Goal: Task Accomplishment & Management: Complete application form

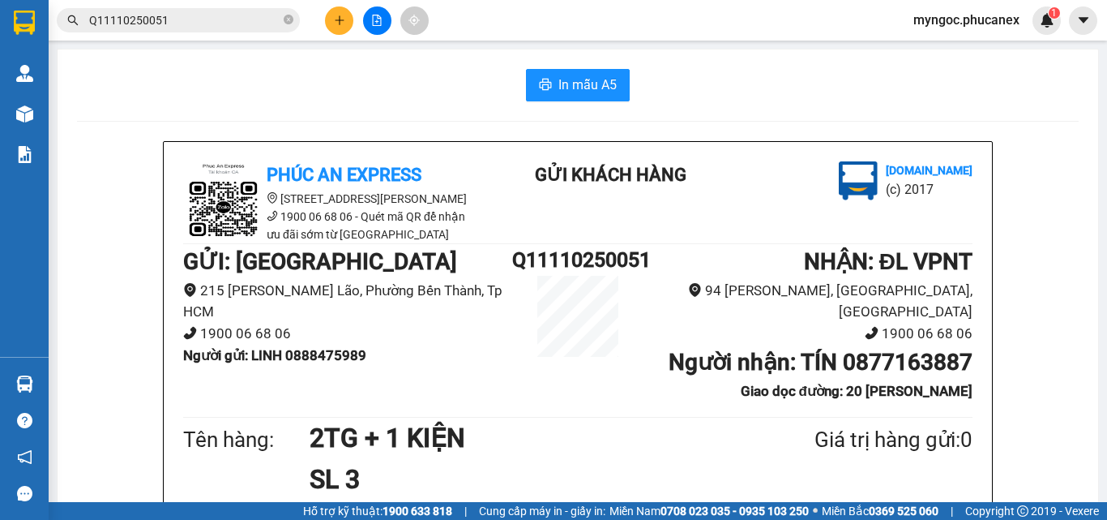
click at [286, 16] on icon "close-circle" at bounding box center [289, 20] width 10 height 10
click at [286, 20] on span at bounding box center [289, 20] width 10 height 18
click at [247, 14] on input "text" at bounding box center [184, 20] width 191 height 18
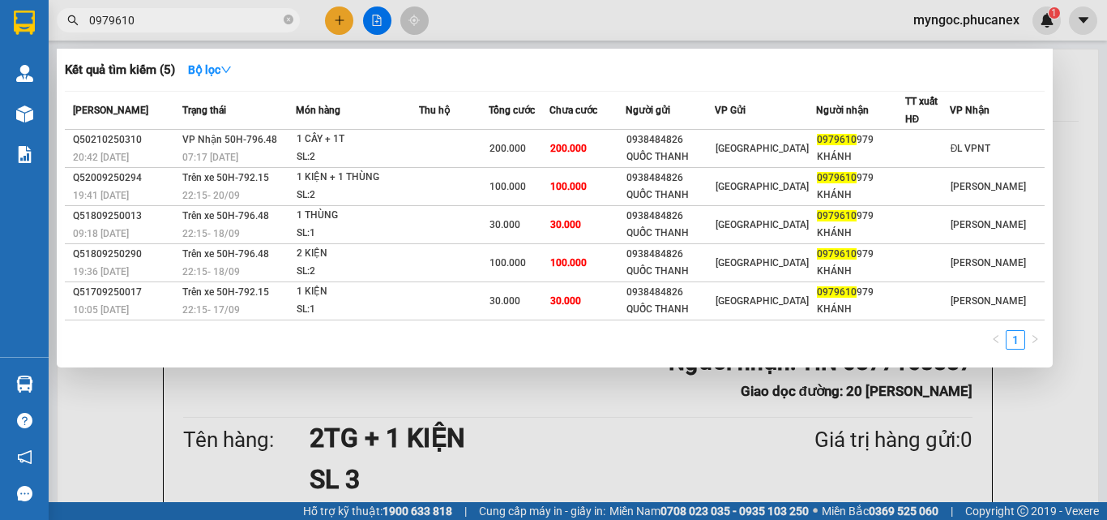
type input "0979610"
click at [344, 27] on div at bounding box center [553, 260] width 1107 height 520
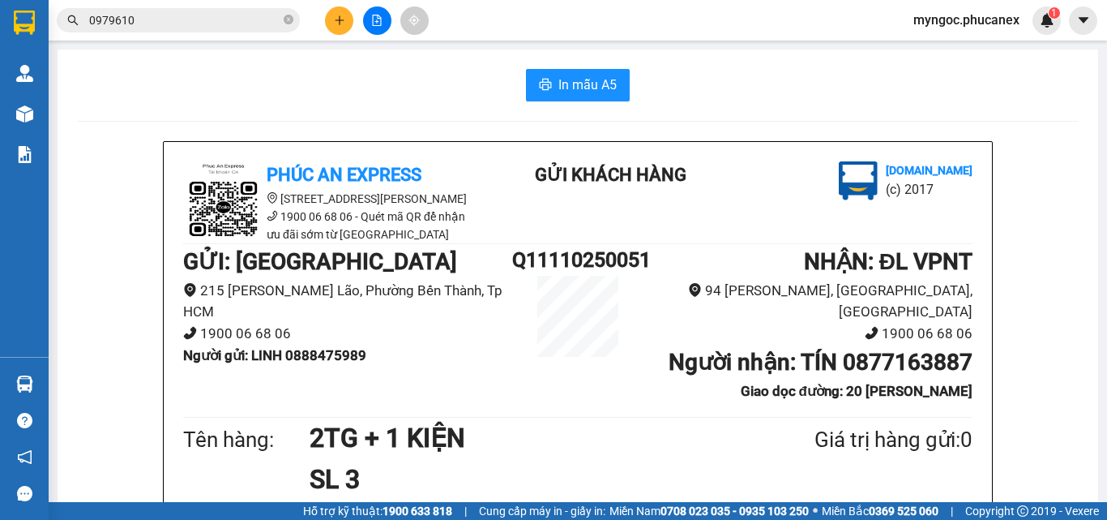
click at [344, 17] on icon "plus" at bounding box center [339, 20] width 11 height 11
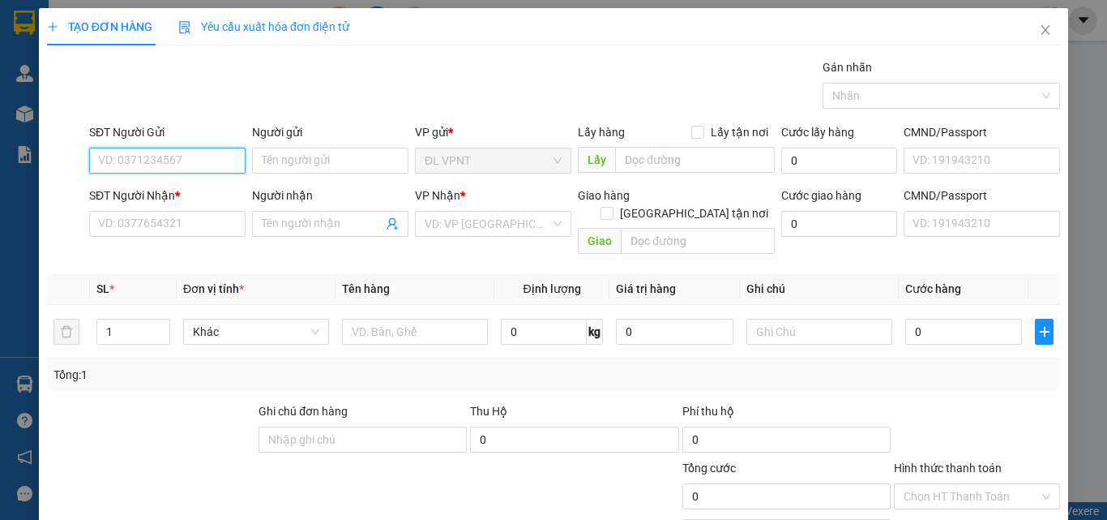
paste input "916890126"
click at [96, 158] on input "916890126" at bounding box center [167, 161] width 156 height 26
type input "0916890126"
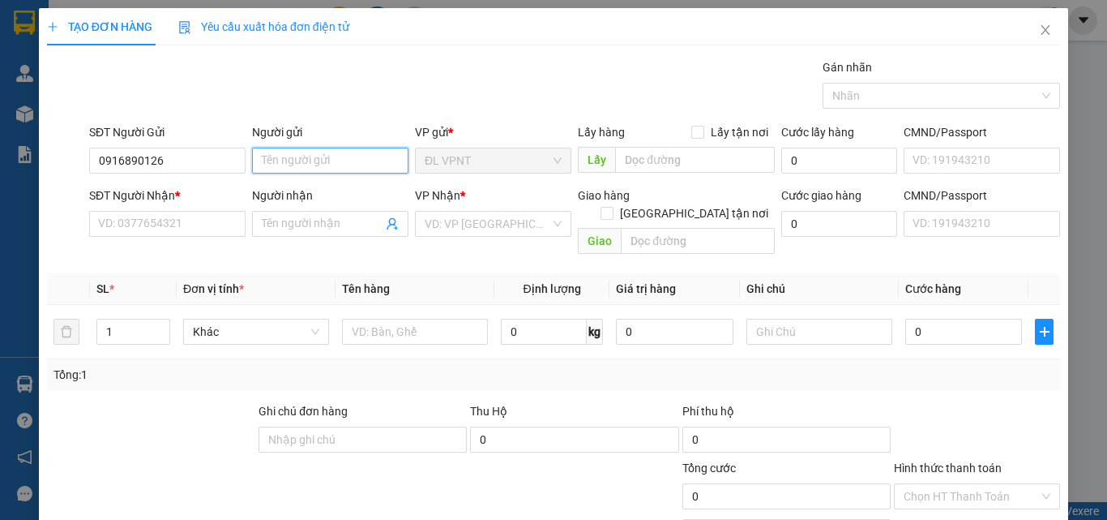
click at [303, 159] on input "Người gửi" at bounding box center [330, 161] width 156 height 26
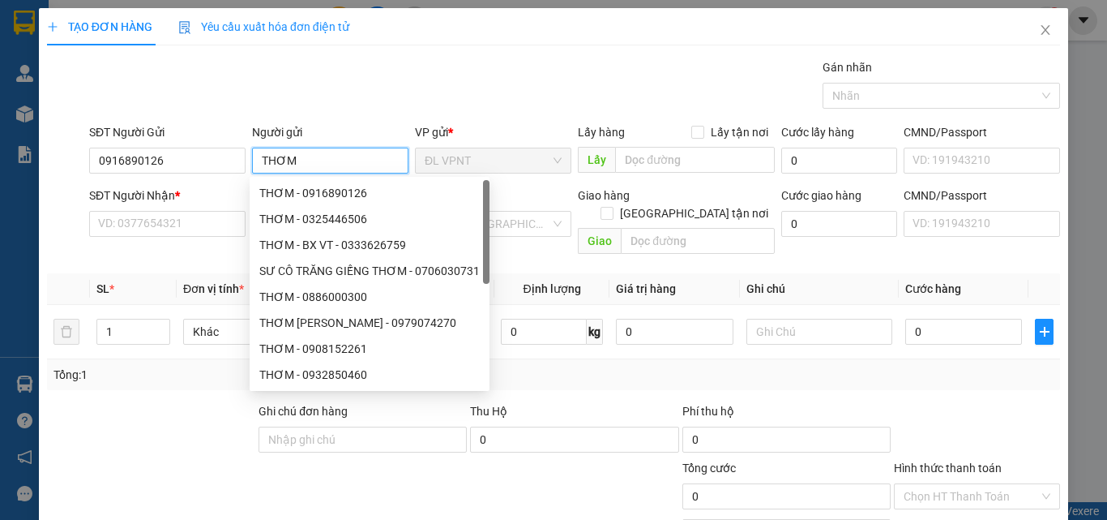
type input "THƠM"
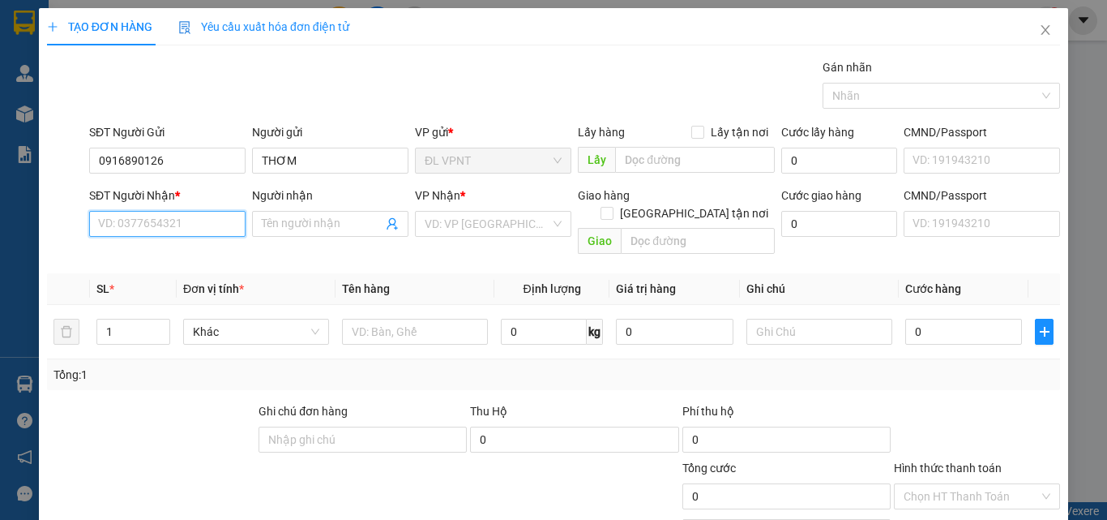
click at [127, 213] on input "SĐT Người Nhận *" at bounding box center [167, 224] width 156 height 26
paste input "0938056877"
click at [96, 227] on input "0938056877" at bounding box center [167, 224] width 156 height 26
type input "0938056877"
click at [294, 221] on input "Người nhận" at bounding box center [322, 224] width 121 height 18
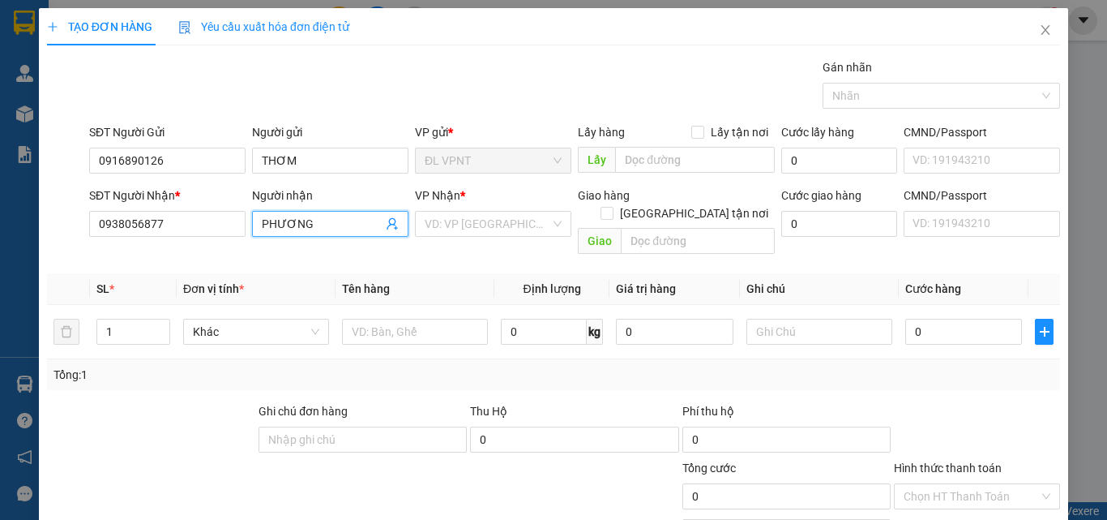
type input "PHƯƠNG"
click at [466, 221] on input "search" at bounding box center [488, 224] width 126 height 24
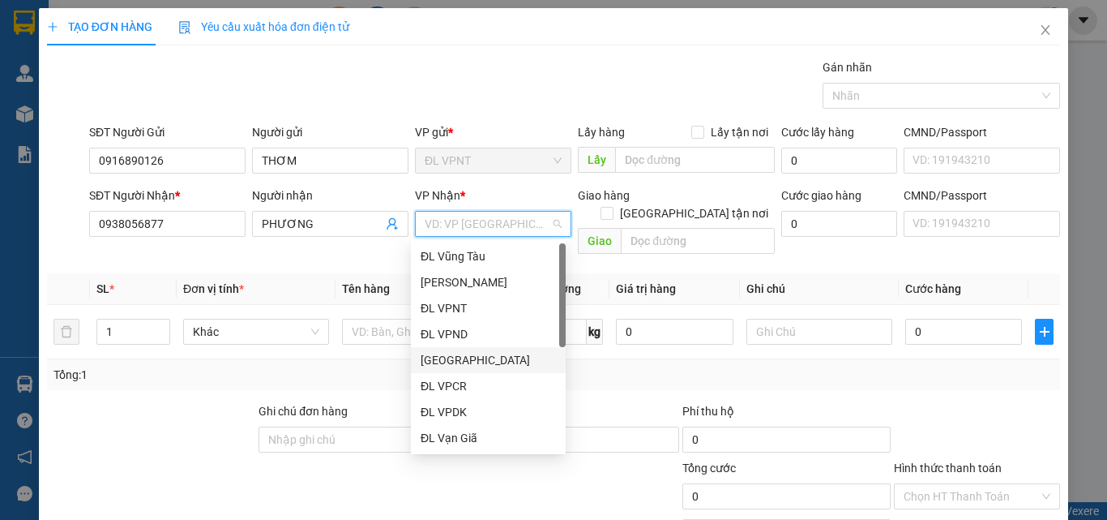
click at [451, 362] on div "[GEOGRAPHIC_DATA]" at bounding box center [488, 360] width 135 height 18
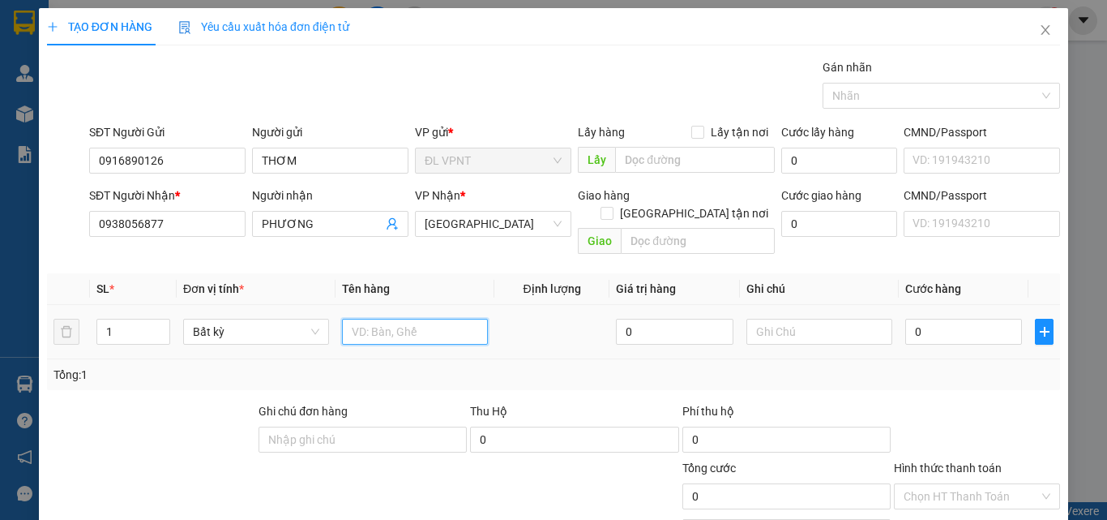
click at [391, 319] on input "text" at bounding box center [415, 332] width 146 height 26
paste input "Q11110250061"
type input "1PBTH:MSQ11110250061(4298K)"
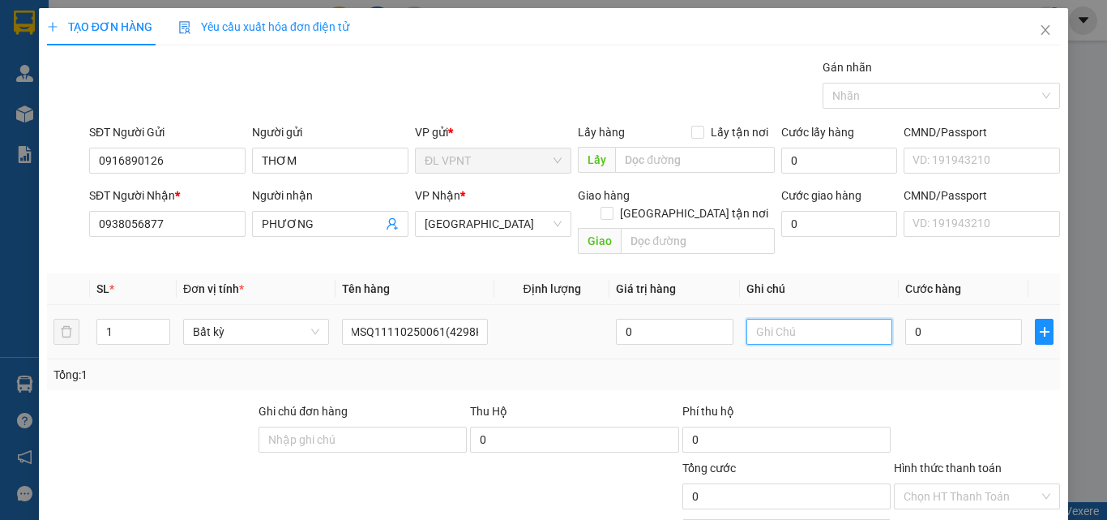
click at [819, 319] on input "text" at bounding box center [820, 332] width 146 height 26
type input "MS [PERSON_NAME] ( KBG PHÍ TH)"
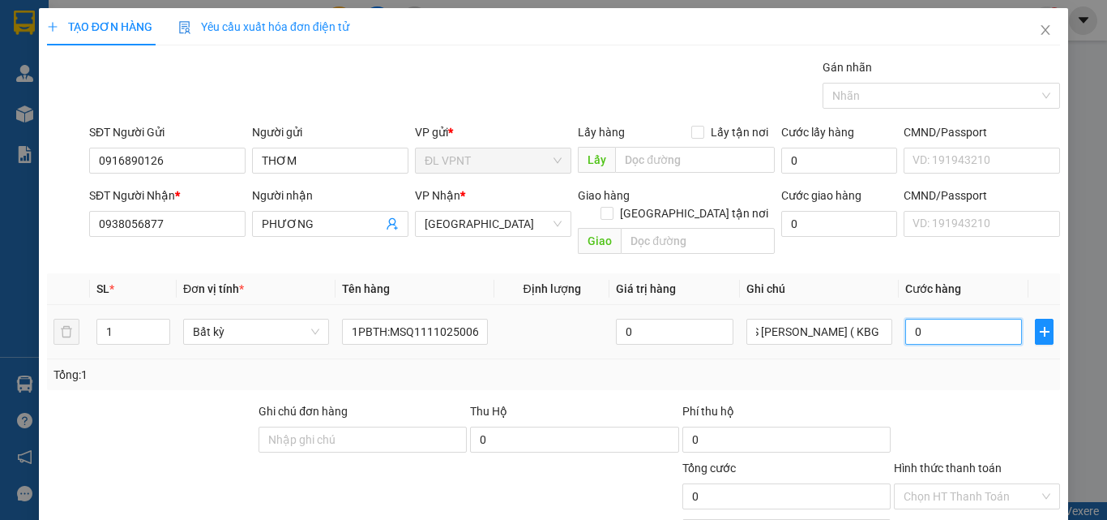
click at [960, 319] on input "0" at bounding box center [963, 332] width 117 height 26
type input "4"
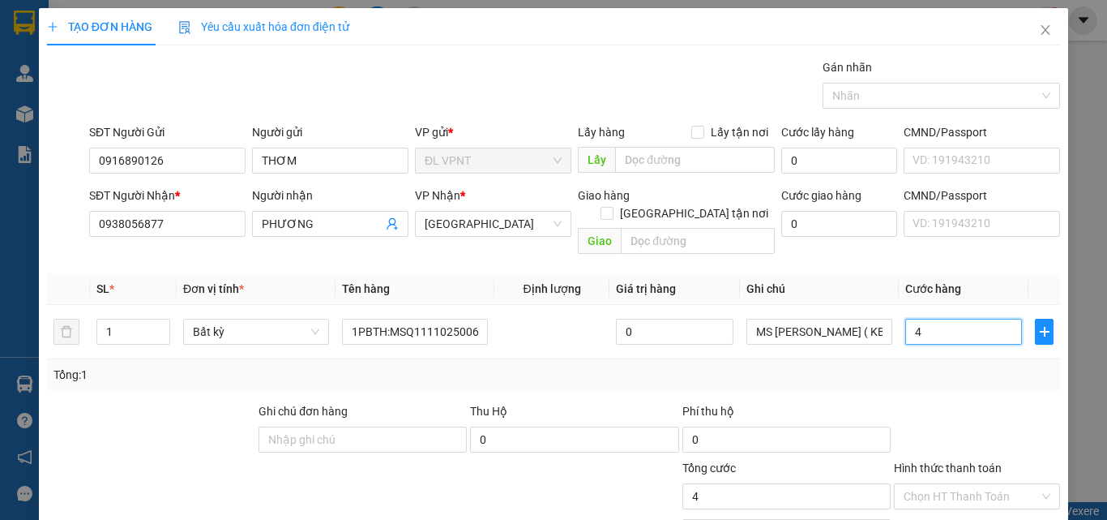
type input "40"
type input "400"
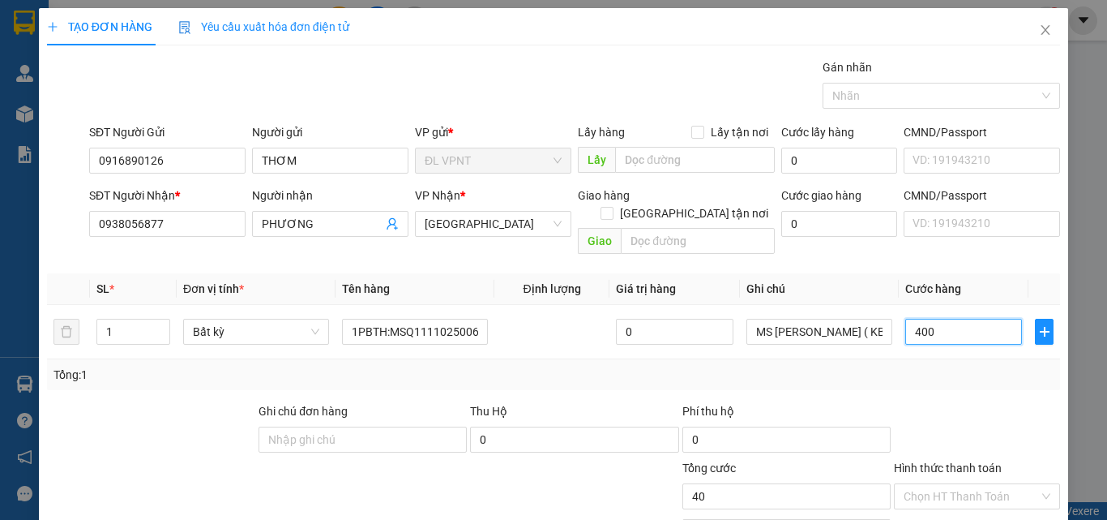
type input "400"
type input "4.000"
type input "40.000"
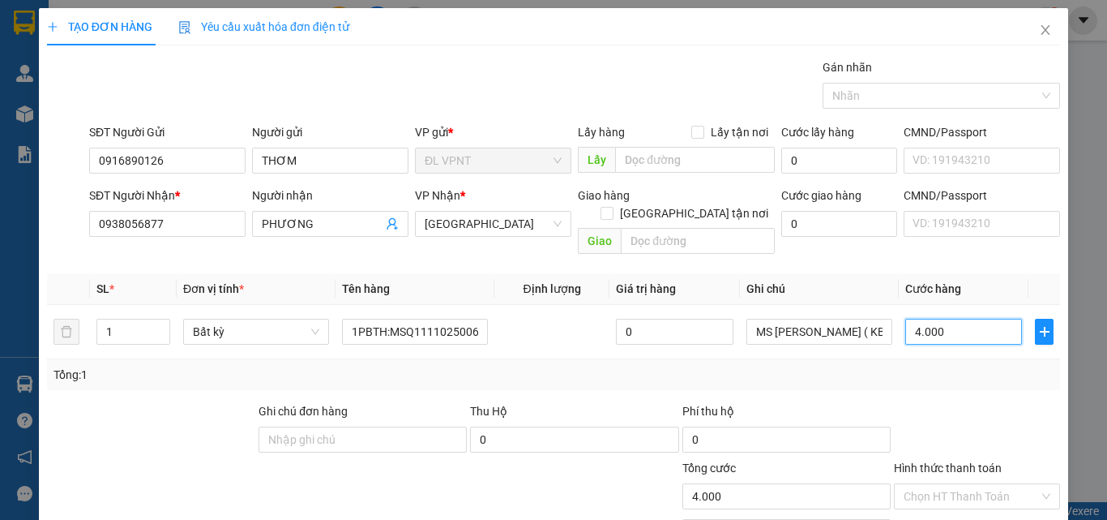
type input "40.000"
type input "400.000"
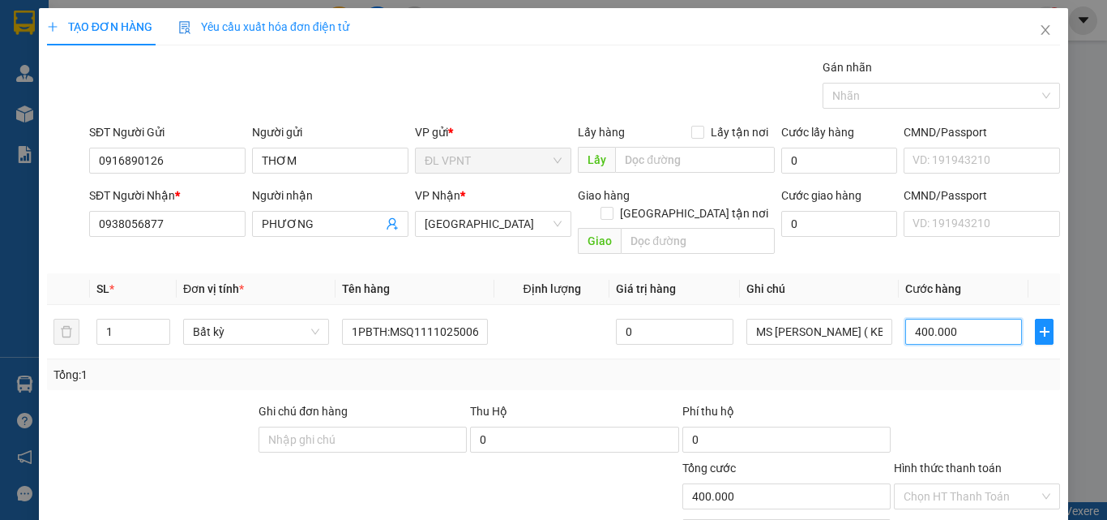
type input "40.000"
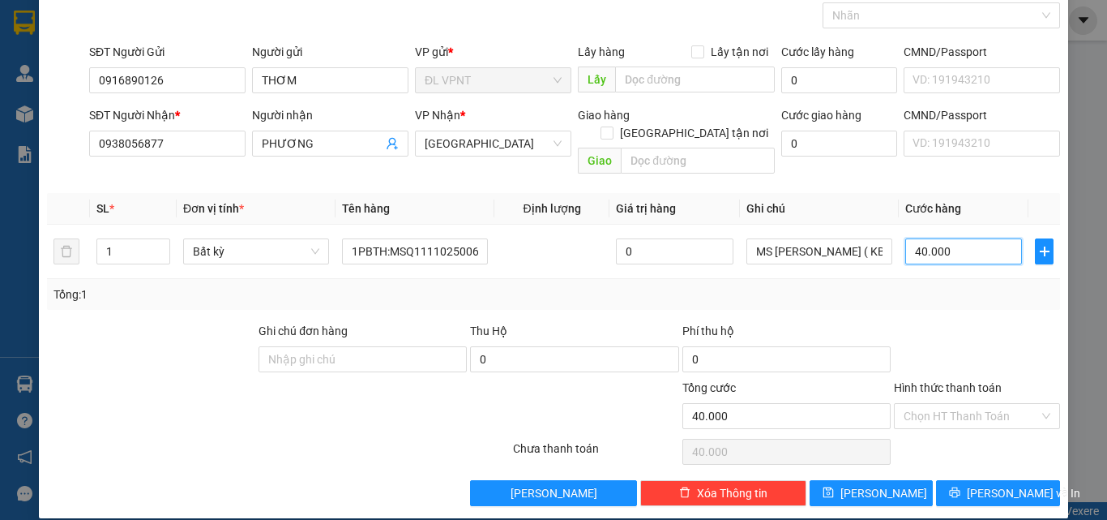
type input "40.000"
click at [951, 480] on button "[PERSON_NAME] và In" at bounding box center [998, 493] width 124 height 26
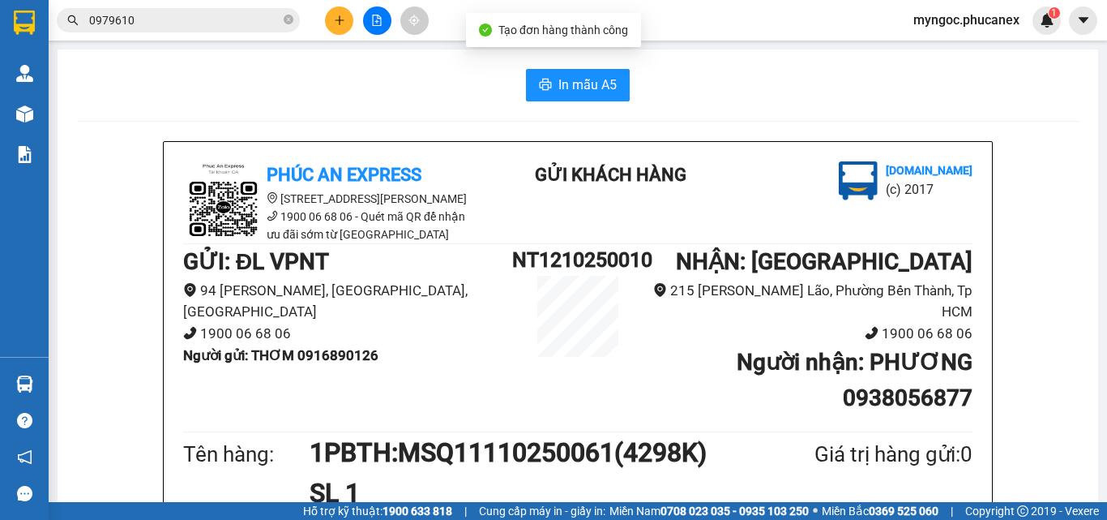
scroll to position [162, 0]
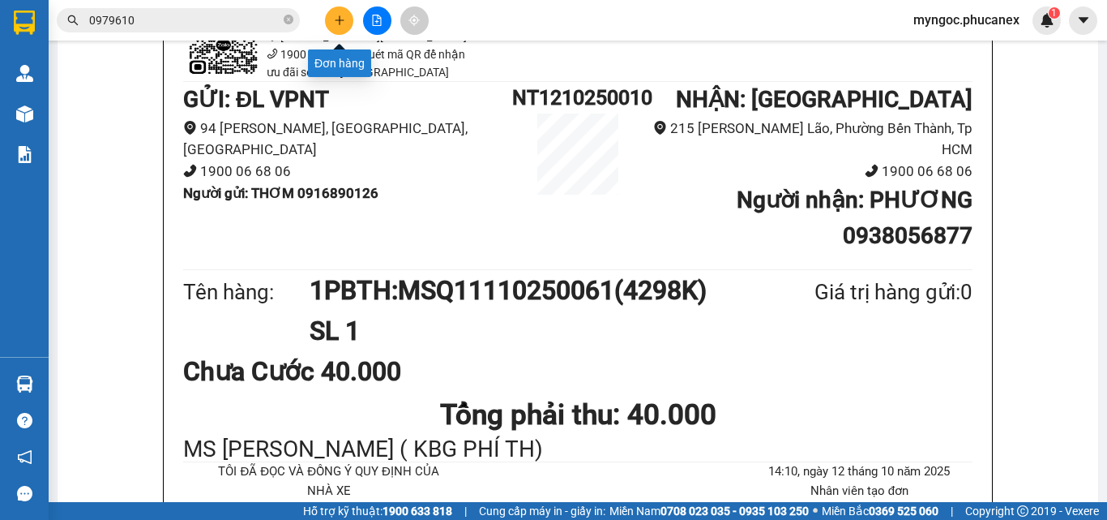
click at [345, 23] on icon "plus" at bounding box center [339, 20] width 11 height 11
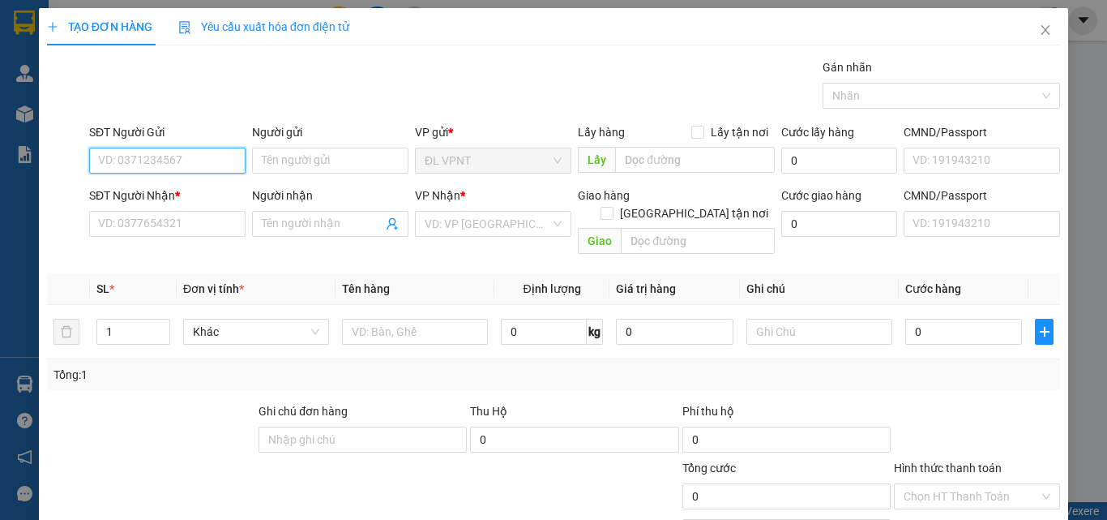
paste input "877163887"
click at [98, 154] on input "877163887" at bounding box center [167, 161] width 156 height 26
type input "0877163887"
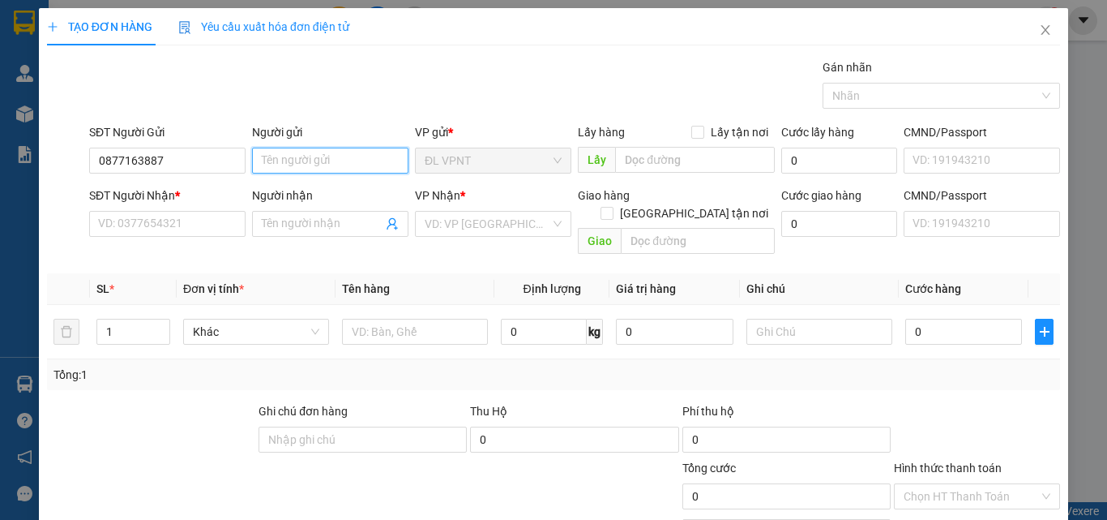
click at [298, 163] on input "Người gửi" at bounding box center [330, 161] width 156 height 26
type input "TÍN"
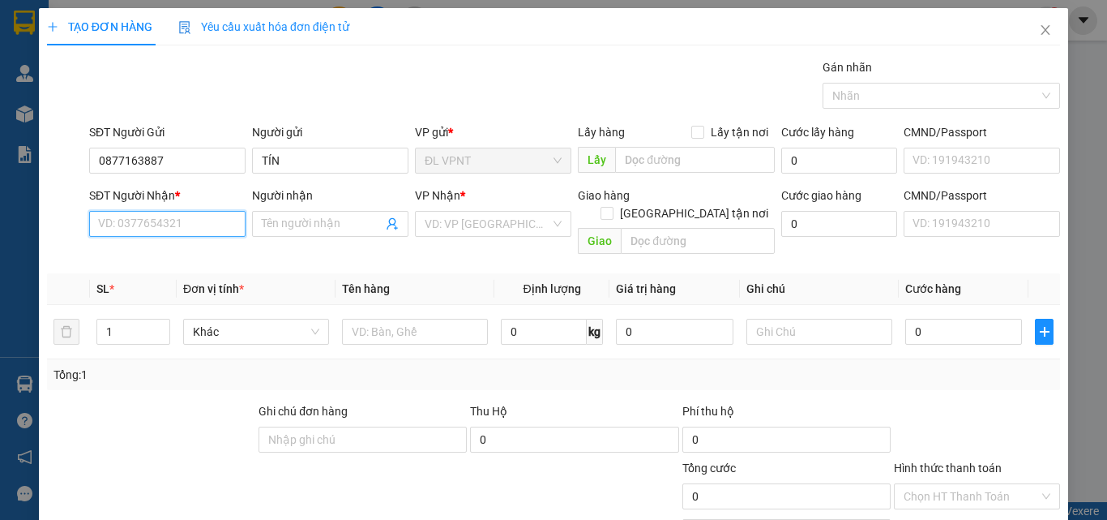
click at [175, 221] on input "SĐT Người Nhận *" at bounding box center [167, 224] width 156 height 26
paste input "0888475989"
click at [99, 222] on input "0888475989" at bounding box center [167, 224] width 156 height 26
type input "0888475989"
click at [348, 220] on input "Người nhận" at bounding box center [322, 224] width 121 height 18
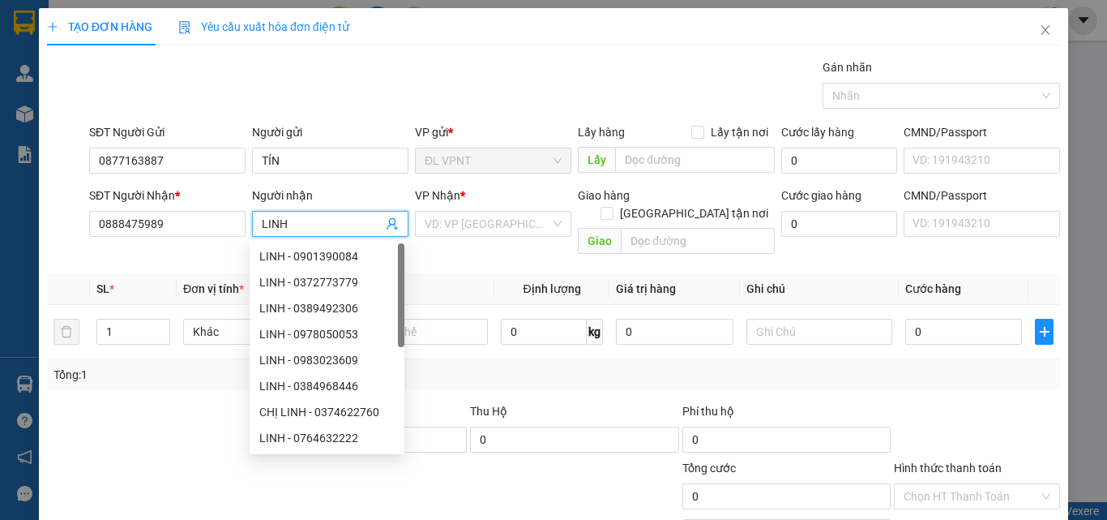
type input "LINH"
click at [475, 273] on th "Tên hàng" at bounding box center [415, 289] width 159 height 32
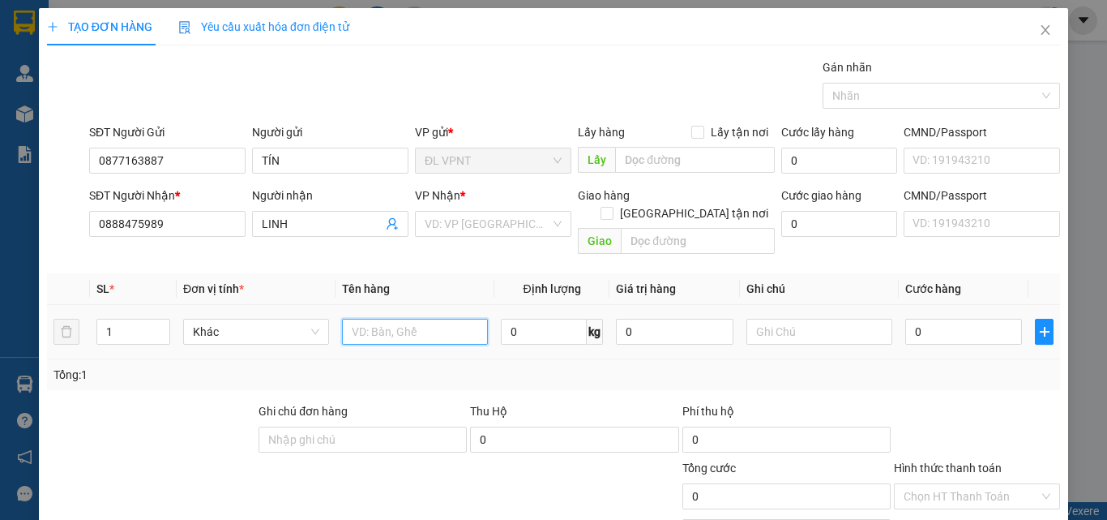
click at [400, 319] on input "text" at bounding box center [415, 332] width 146 height 26
paste input "Q11110250051"
type input "1PBTH:MSQ11110250051(3500K)"
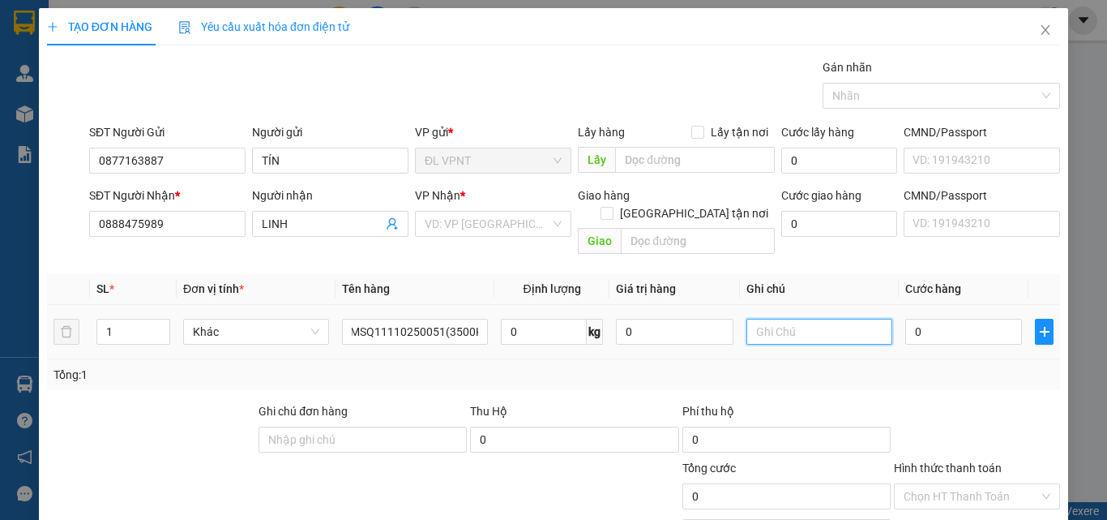
click at [775, 319] on input "text" at bounding box center [820, 332] width 146 height 26
type input "MS [PERSON_NAME] (KBG PHÍ TH)"
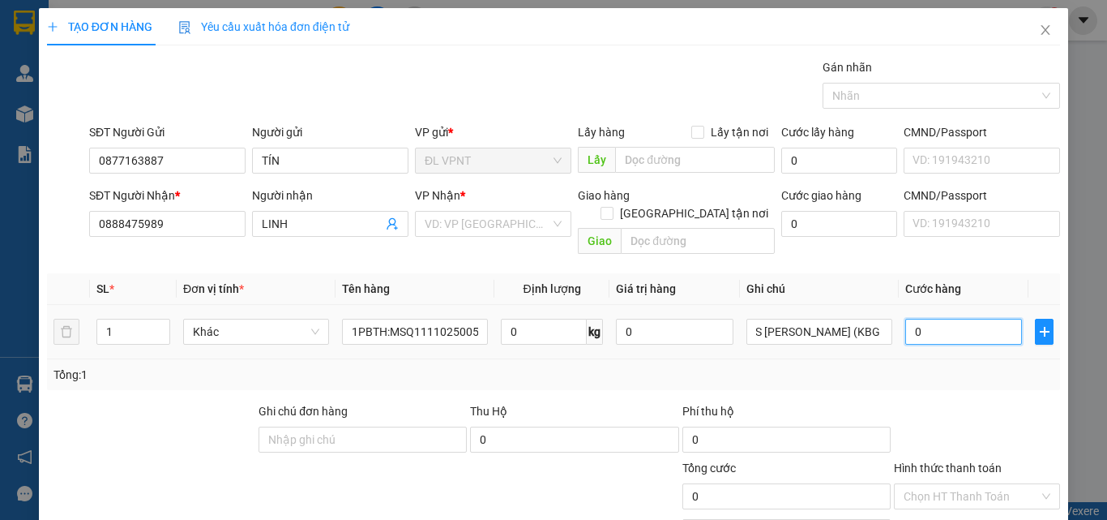
scroll to position [0, 0]
click at [948, 319] on input "0" at bounding box center [963, 332] width 117 height 26
type input "4"
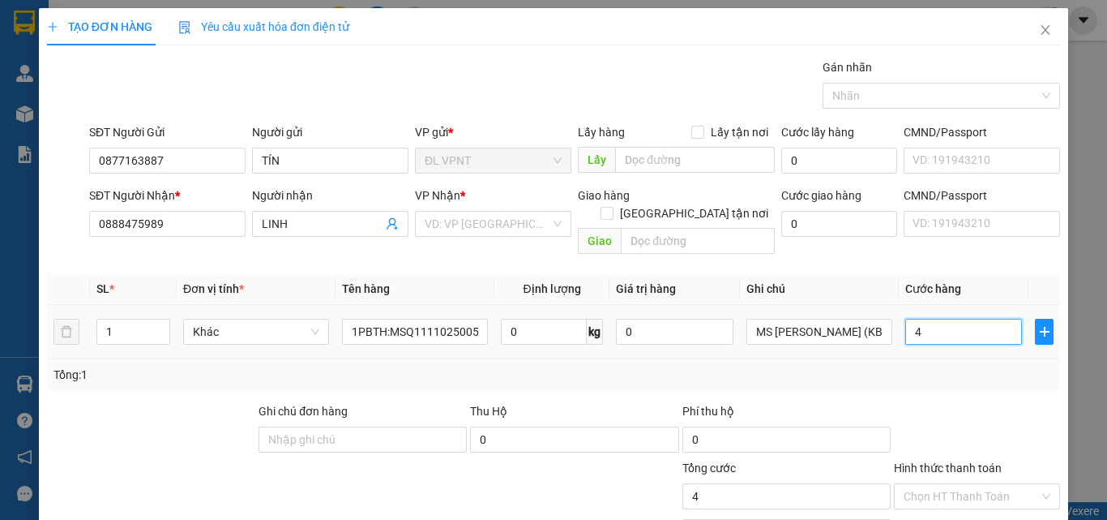
type input "40"
type input "400"
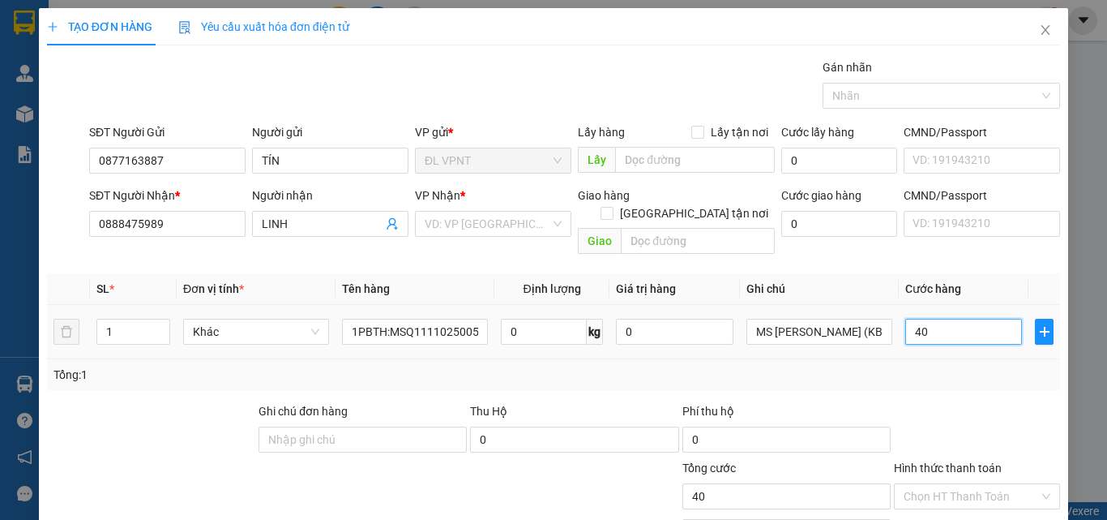
type input "400"
type input "4.000"
type input "40.000"
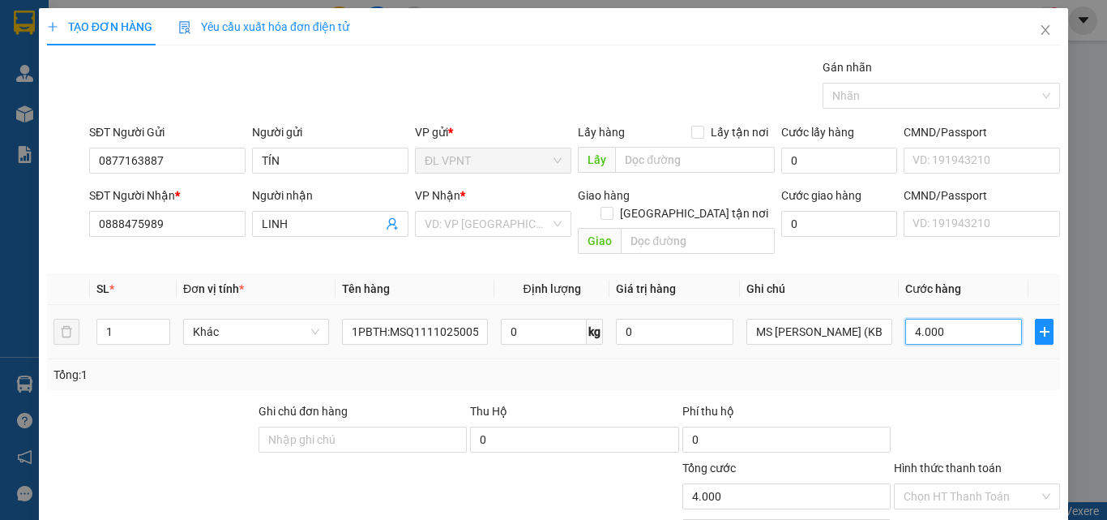
type input "40.000"
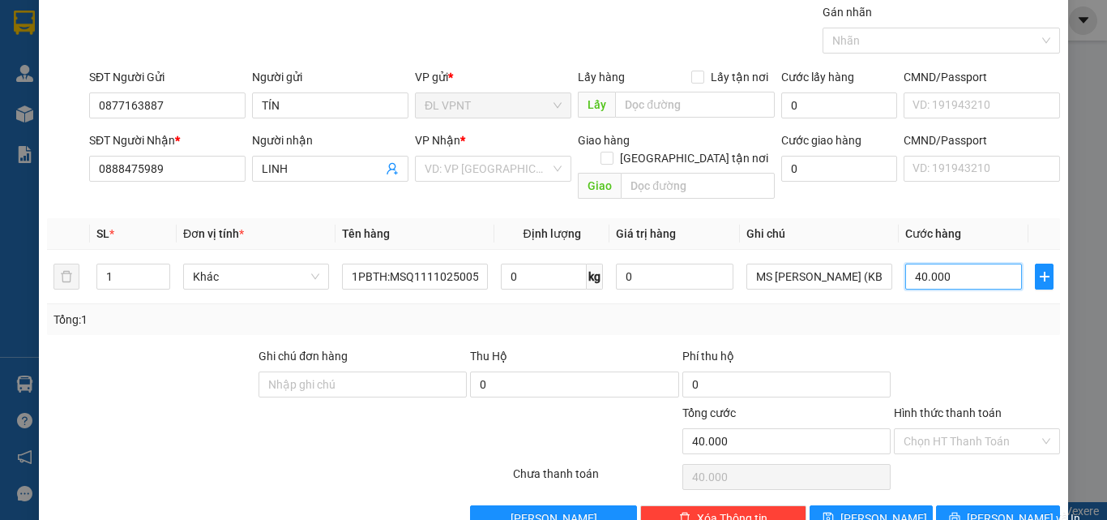
scroll to position [80, 0]
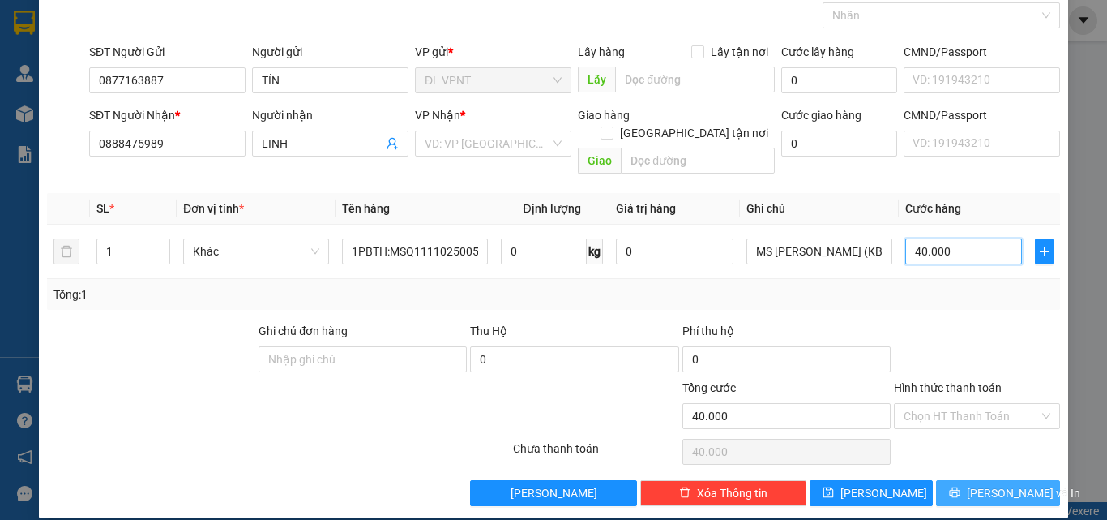
type input "40.000"
click at [983, 484] on span "[PERSON_NAME] và In" at bounding box center [1023, 493] width 113 height 18
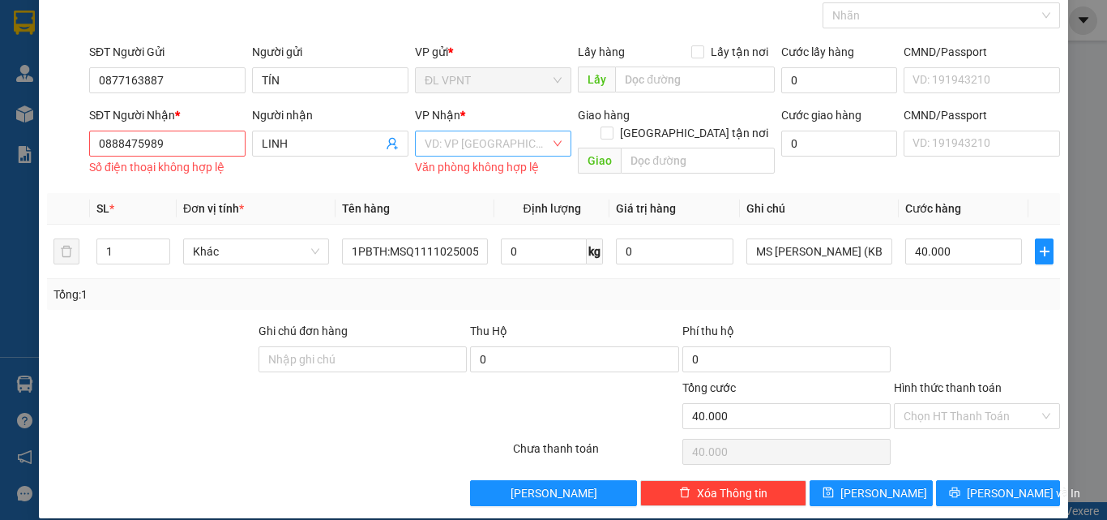
click at [487, 140] on input "search" at bounding box center [488, 143] width 126 height 24
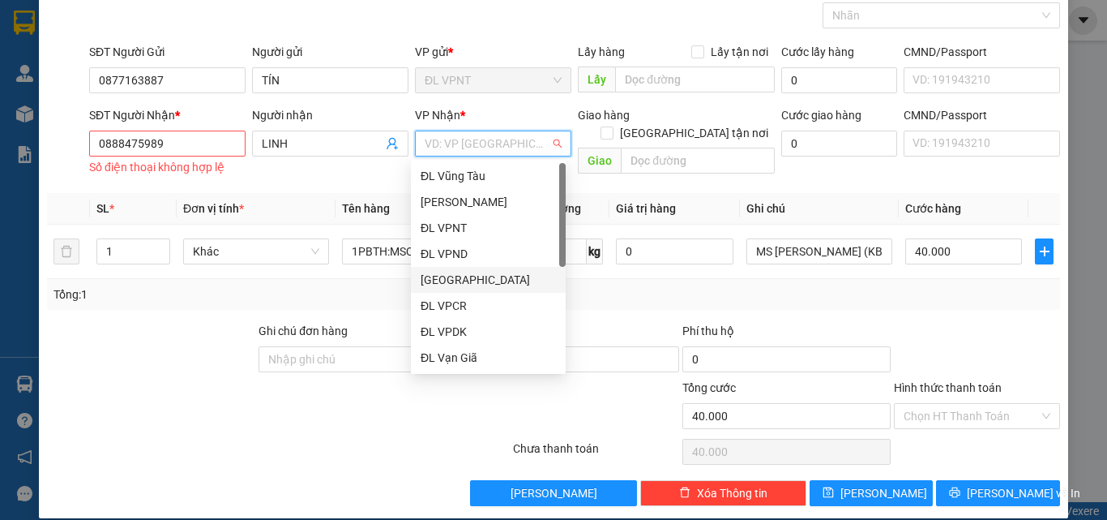
click at [470, 282] on div "[GEOGRAPHIC_DATA]" at bounding box center [488, 280] width 135 height 18
click at [889, 293] on div "Tổng: 1" at bounding box center [554, 294] width 1000 height 18
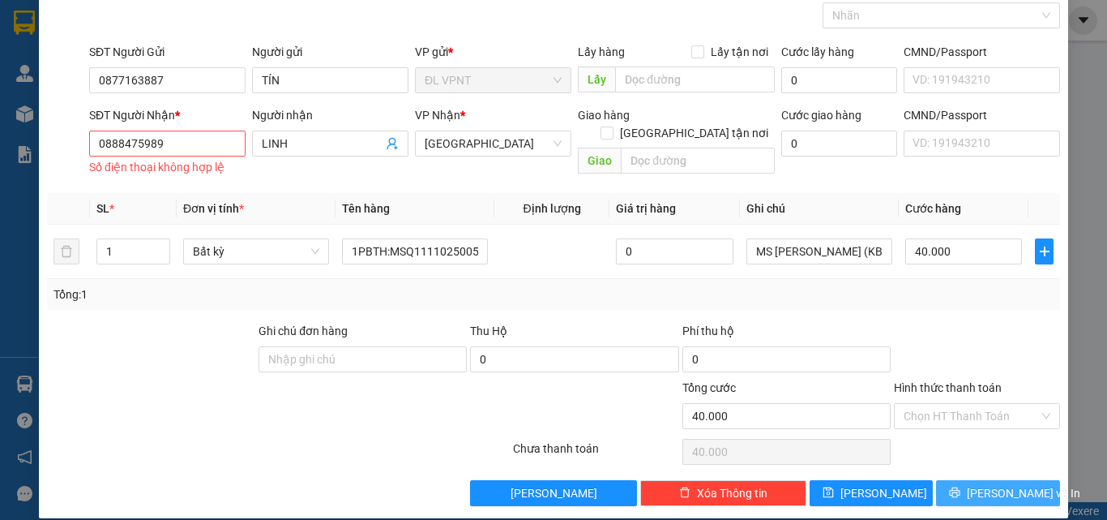
click at [970, 490] on button "[PERSON_NAME] và In" at bounding box center [998, 493] width 124 height 26
click at [103, 145] on input "0888475989" at bounding box center [167, 144] width 156 height 26
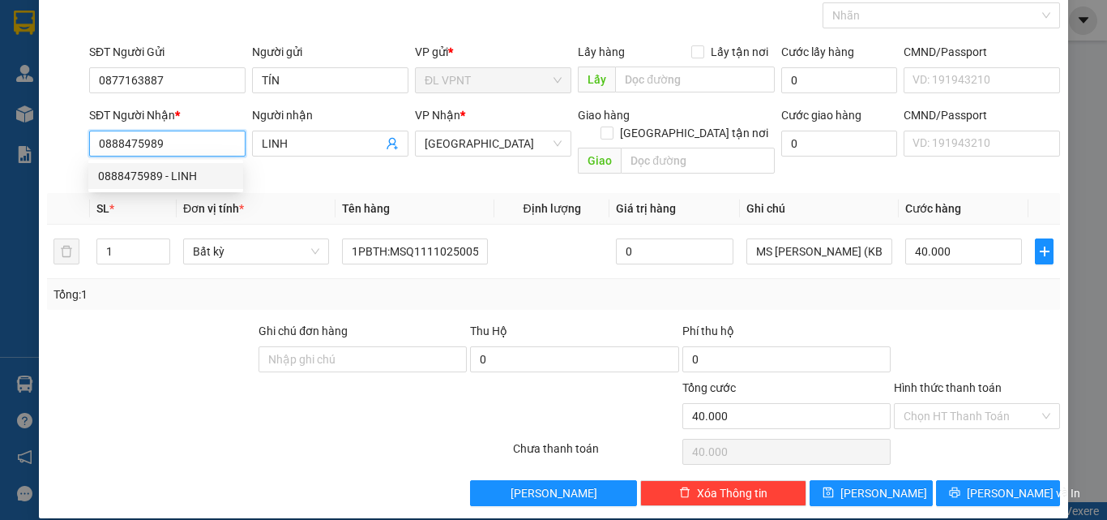
type input "0888475989"
click at [260, 435] on div at bounding box center [278, 451] width 466 height 32
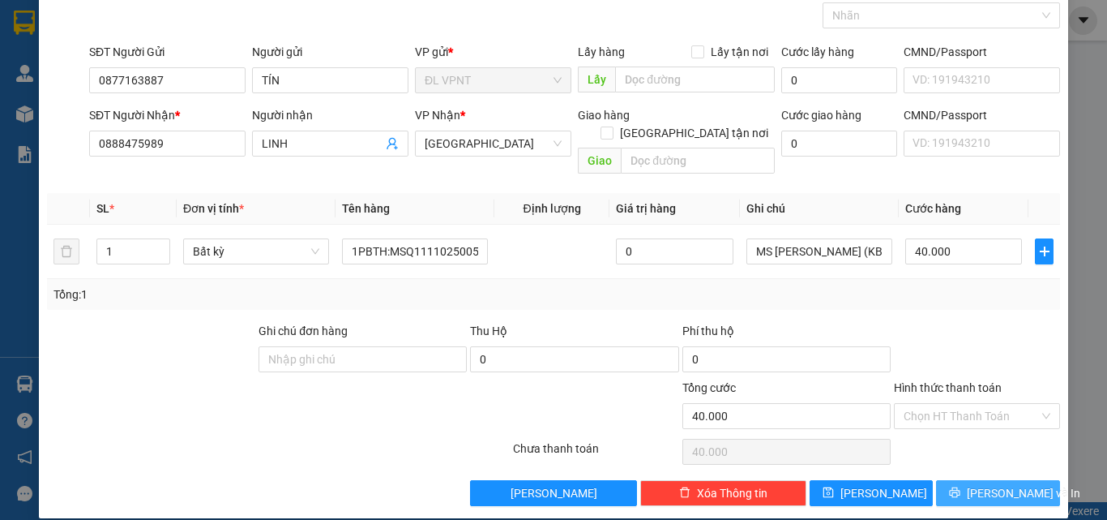
click at [978, 484] on span "[PERSON_NAME] và In" at bounding box center [1023, 493] width 113 height 18
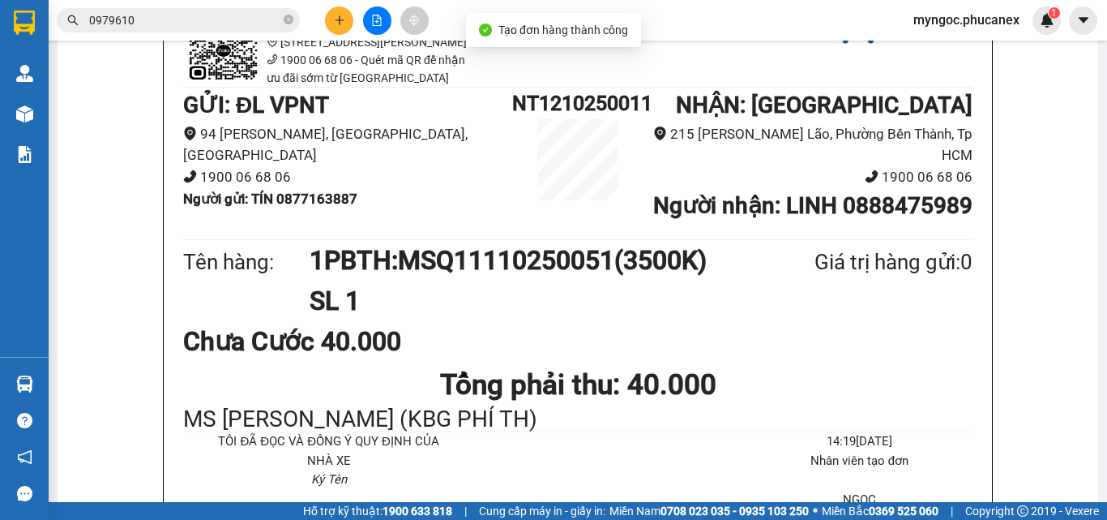
scroll to position [162, 0]
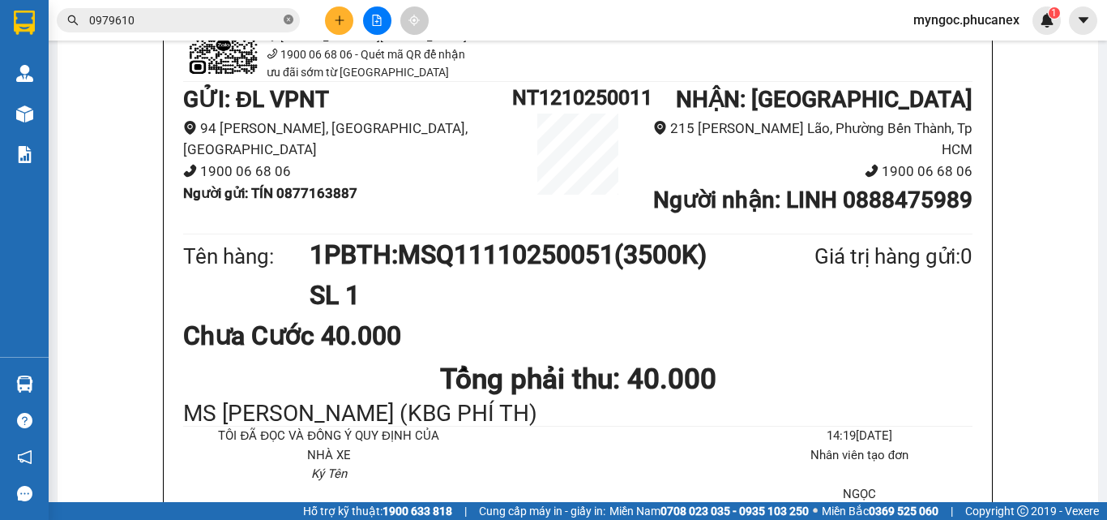
click at [291, 16] on icon "close-circle" at bounding box center [289, 20] width 10 height 10
click at [230, 16] on input "text" at bounding box center [184, 20] width 191 height 18
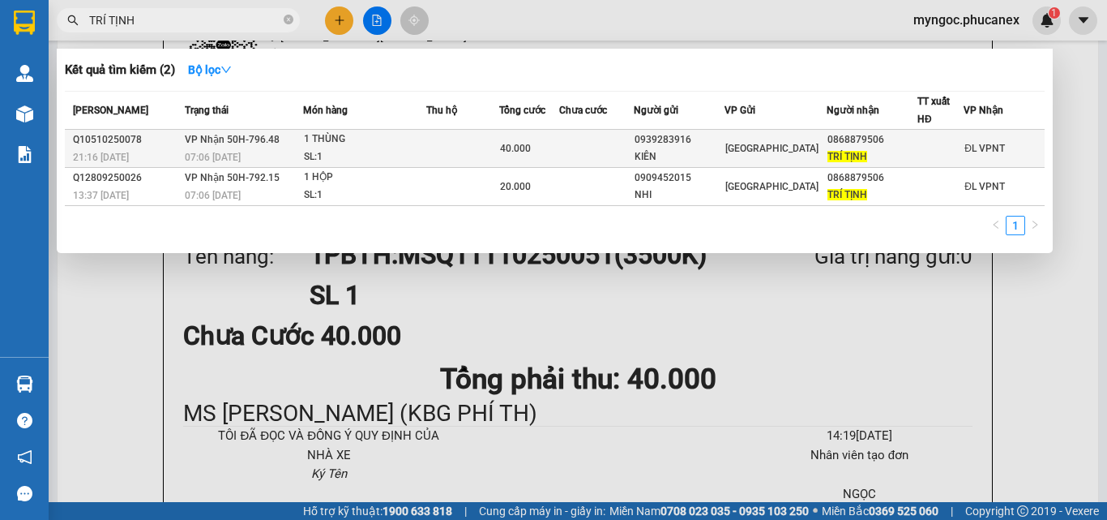
type input "TRÍ TỊNH"
click at [678, 145] on div "0939283916" at bounding box center [679, 139] width 89 height 17
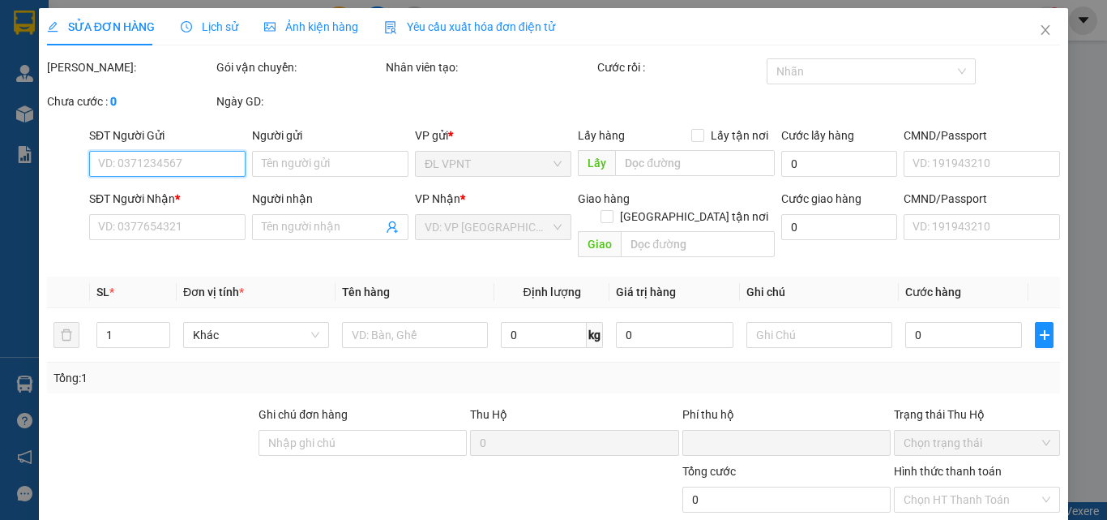
scroll to position [83, 0]
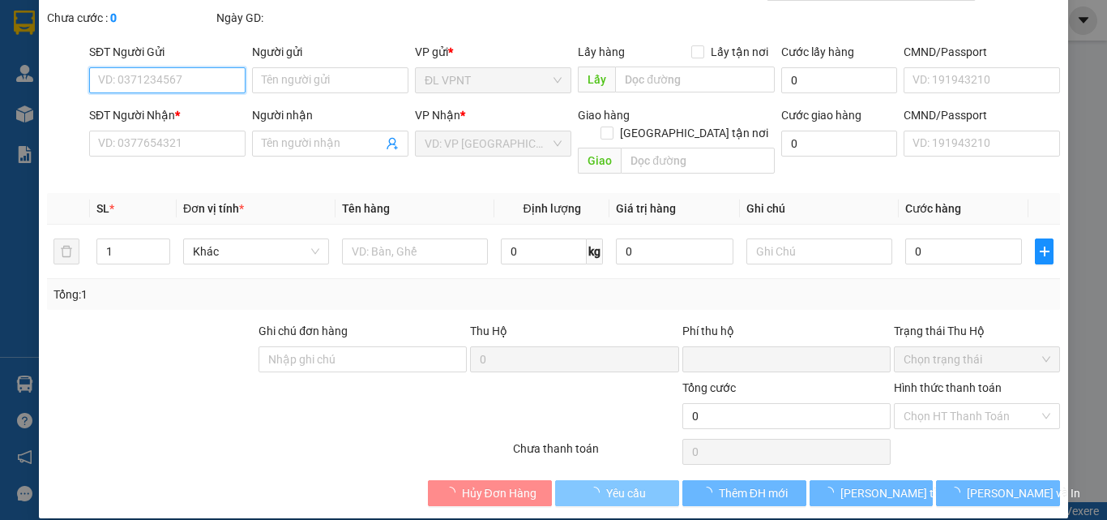
type input "0939283916"
type input "KIÊN"
type input "0868879506"
type input "TRÍ TỊNH"
type input "0"
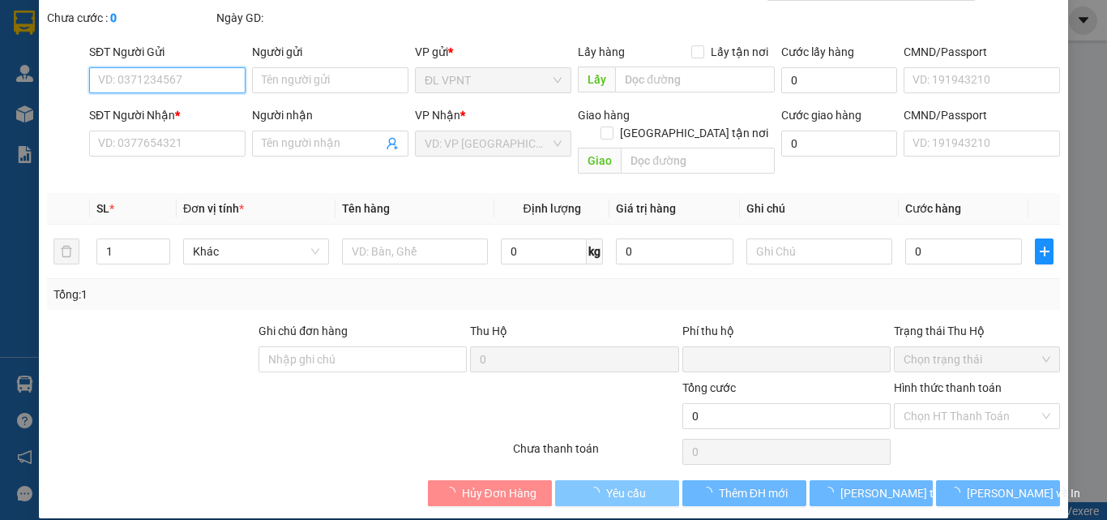
type input "40.000"
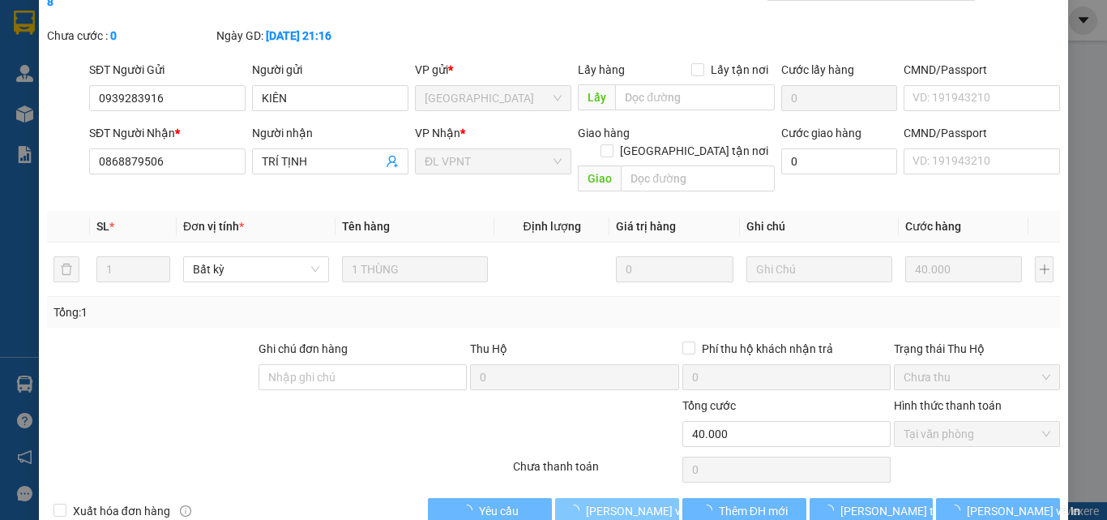
click at [623, 502] on span "[PERSON_NAME] và Giao hàng" at bounding box center [664, 511] width 156 height 18
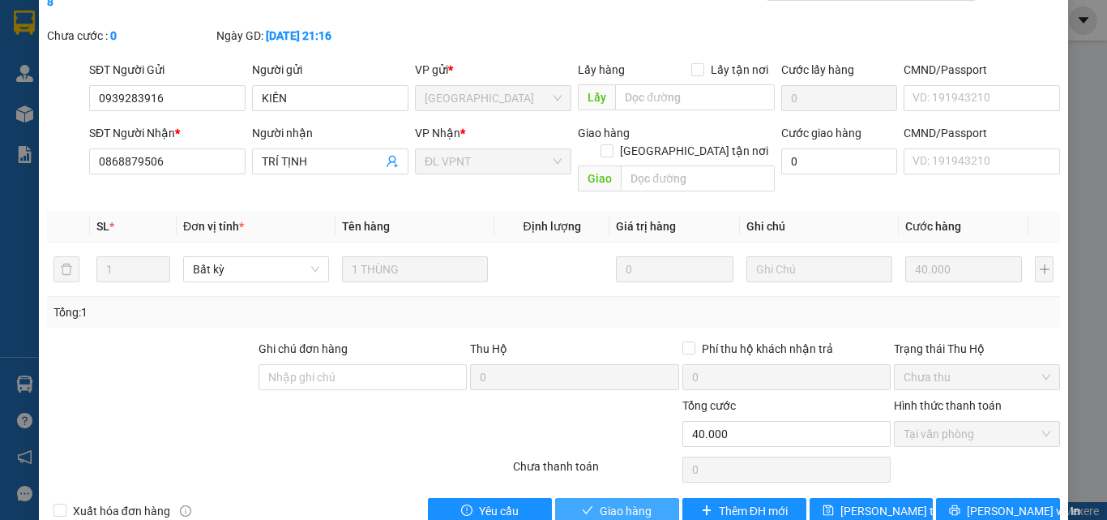
click at [600, 502] on span "Giao hàng" at bounding box center [626, 511] width 52 height 18
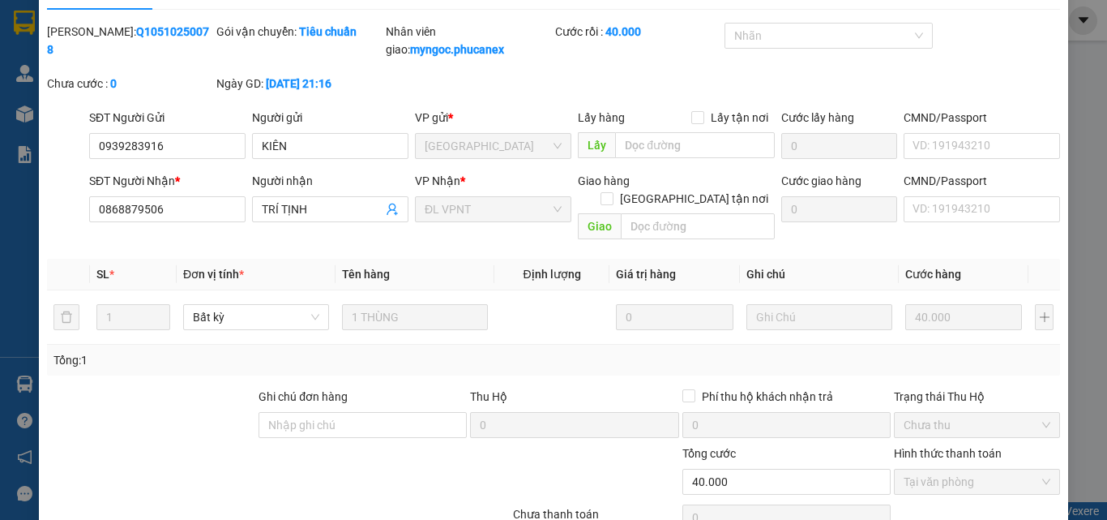
scroll to position [0, 0]
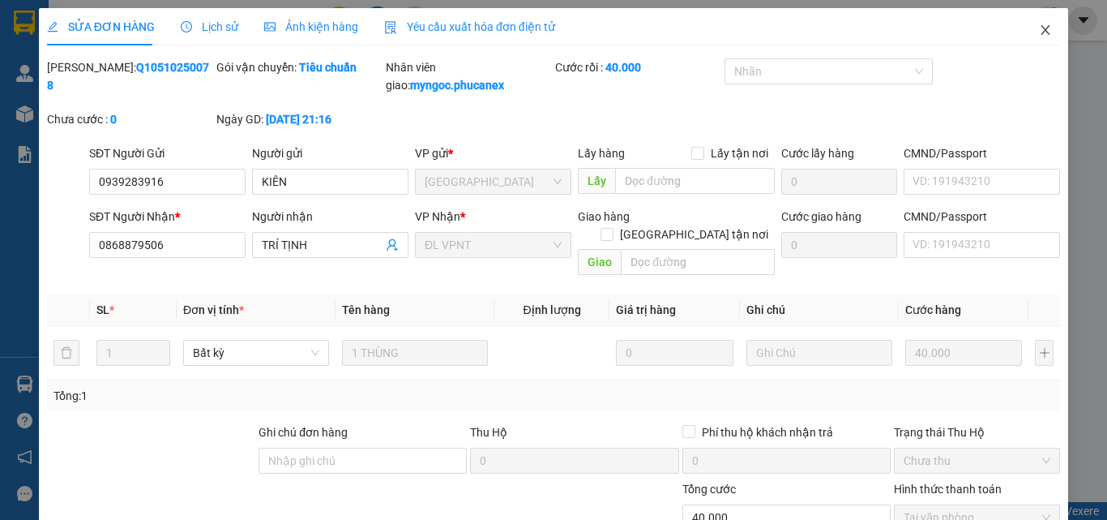
click at [1039, 31] on icon "close" at bounding box center [1045, 30] width 13 height 13
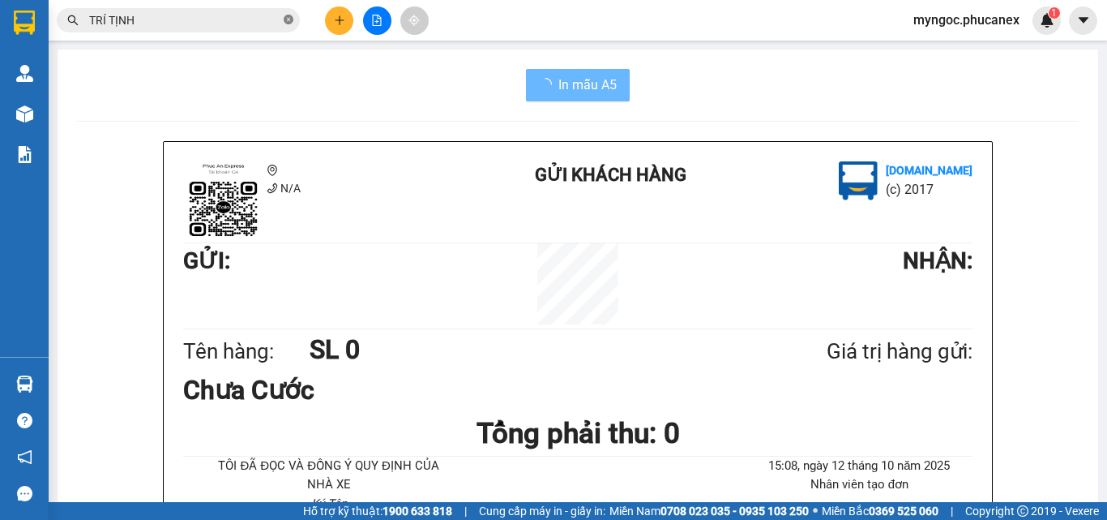
click at [289, 19] on icon "close-circle" at bounding box center [289, 20] width 10 height 10
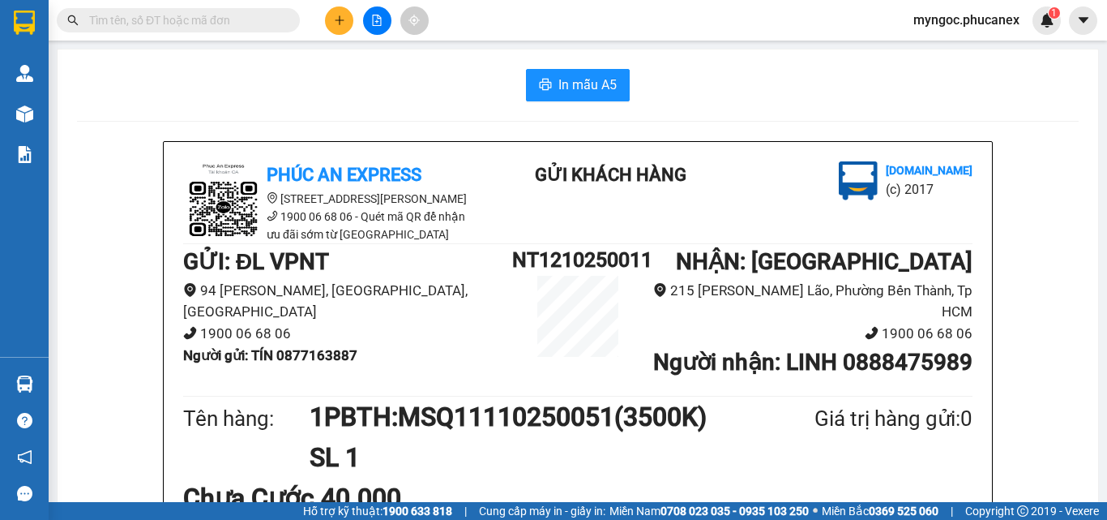
click at [257, 17] on input "text" at bounding box center [184, 20] width 191 height 18
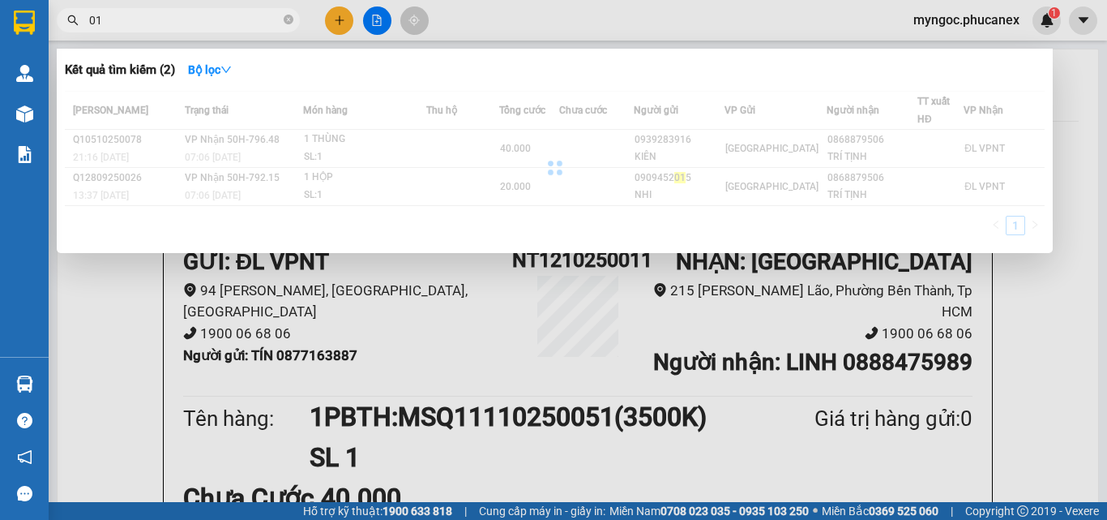
type input "0"
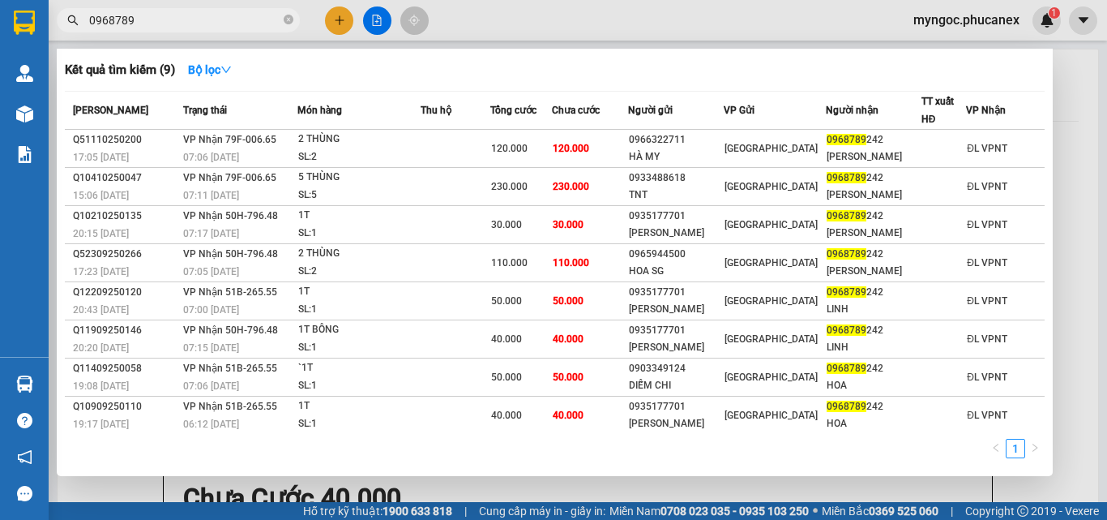
type input "0968789"
click at [293, 19] on icon "close-circle" at bounding box center [289, 20] width 10 height 10
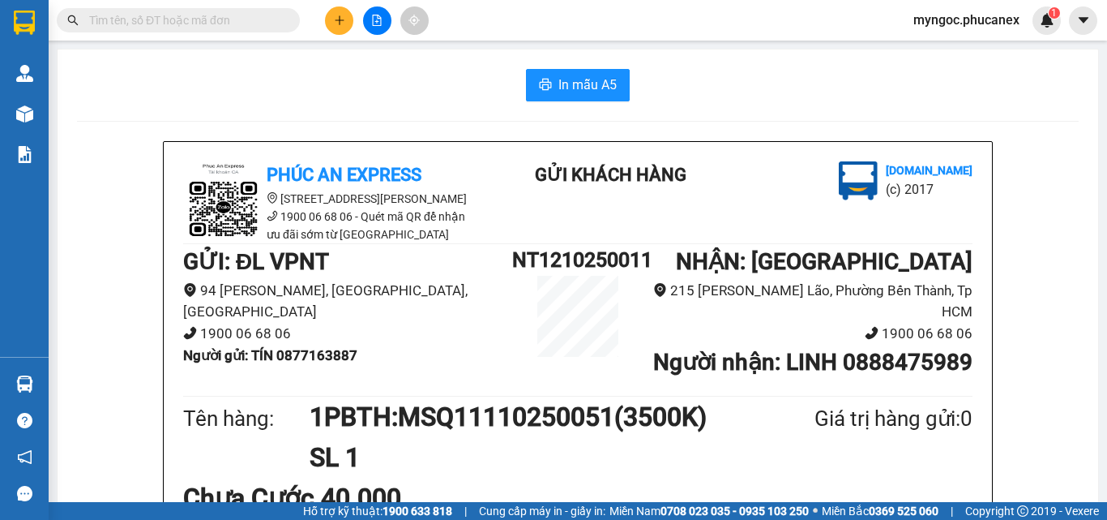
click at [258, 26] on input "text" at bounding box center [184, 20] width 191 height 18
click at [213, 30] on span at bounding box center [178, 20] width 243 height 24
click at [212, 15] on input "text" at bounding box center [184, 20] width 191 height 18
type input "0"
click at [289, 24] on icon "close-circle" at bounding box center [289, 20] width 10 height 10
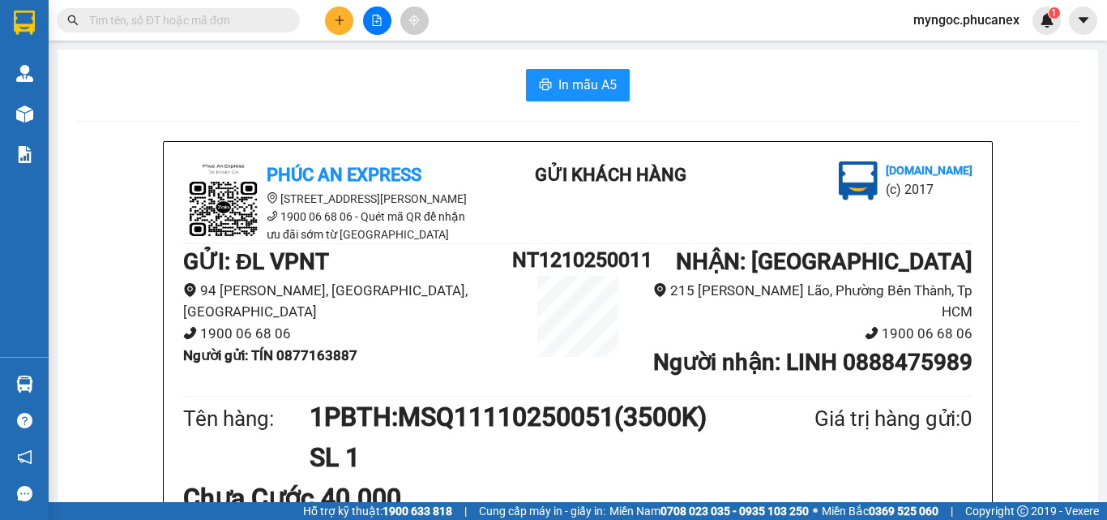
click at [243, 27] on input "text" at bounding box center [184, 20] width 191 height 18
paste input "0936697558"
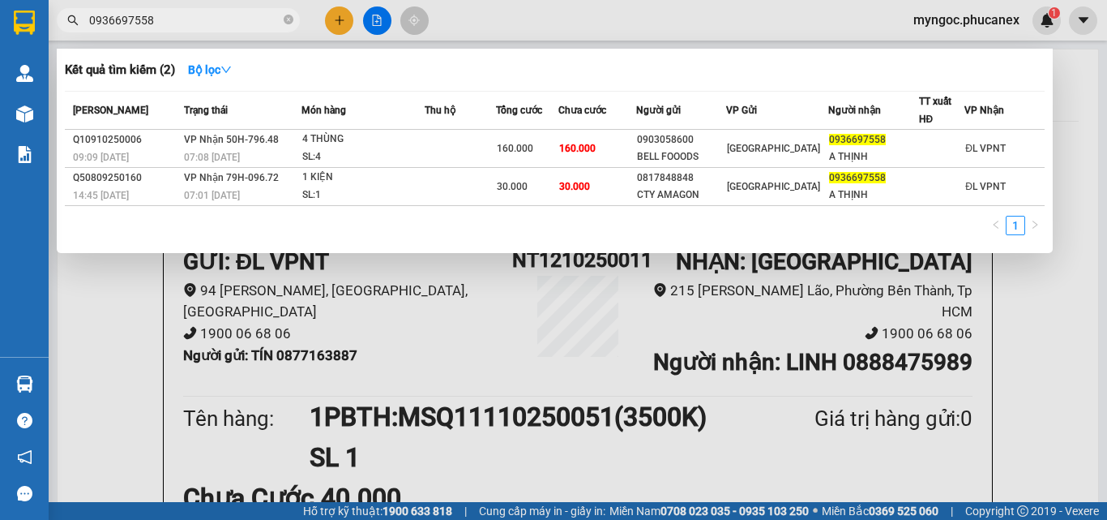
type input "0936697558"
